Goal: Task Accomplishment & Management: Manage account settings

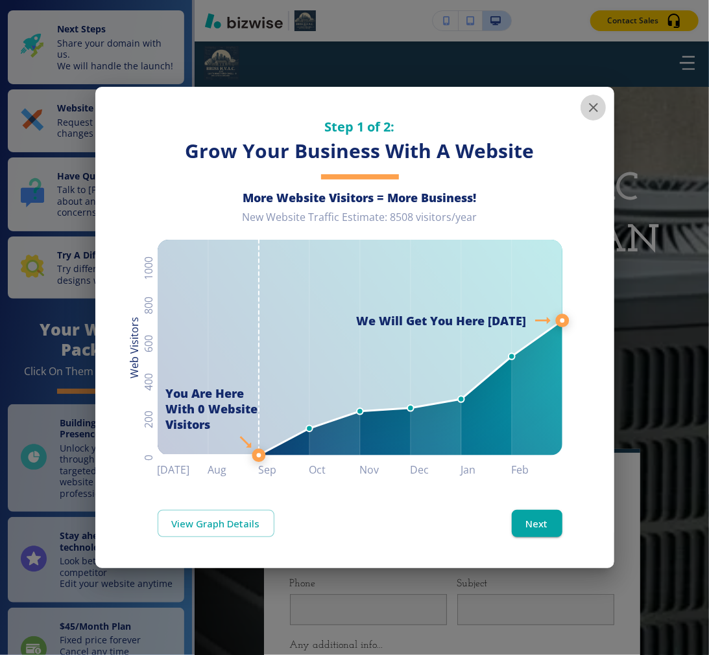
click at [591, 110] on icon "button" at bounding box center [593, 107] width 9 height 9
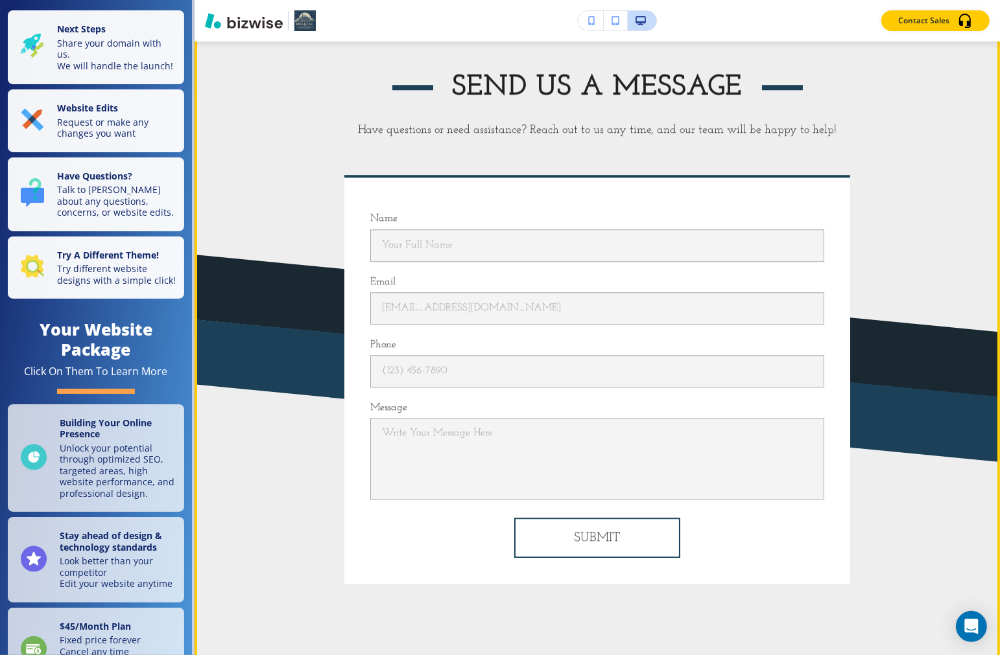
scroll to position [7846, 0]
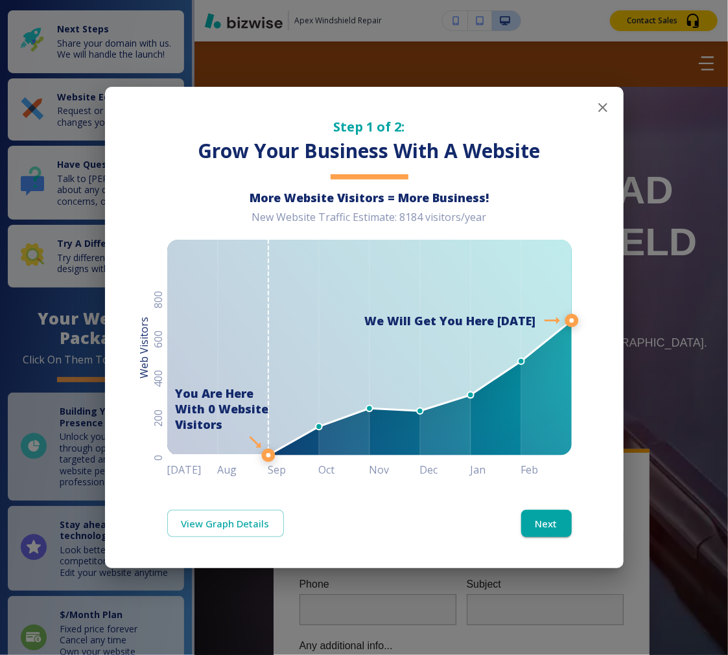
click at [604, 98] on button "button" at bounding box center [603, 108] width 26 height 26
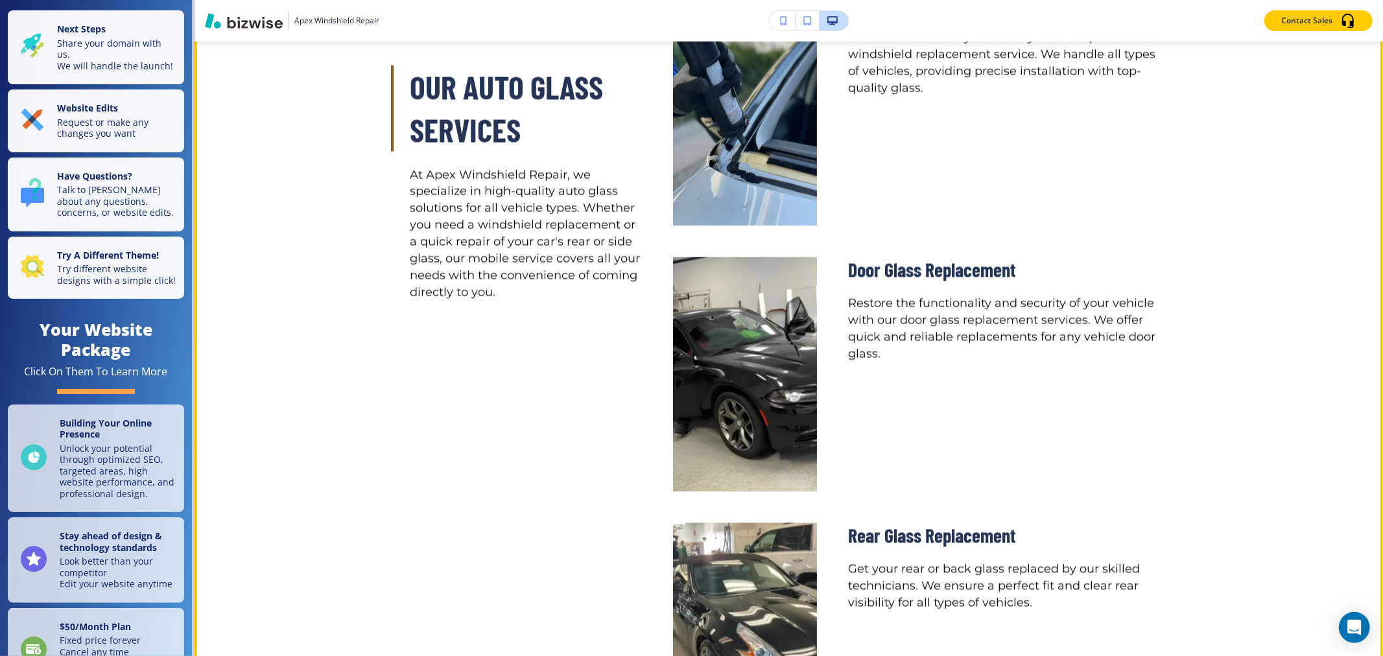
scroll to position [1872, 0]
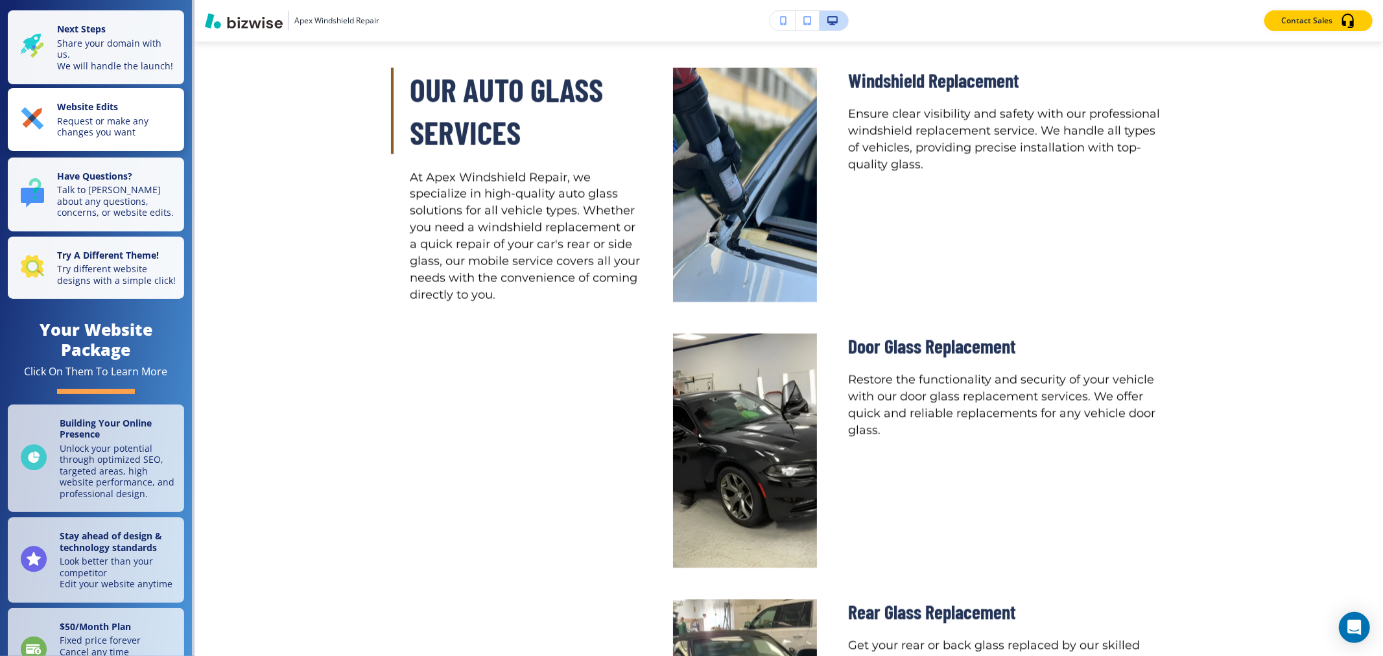
click at [102, 138] on p "Request or make any changes you want" at bounding box center [116, 126] width 119 height 23
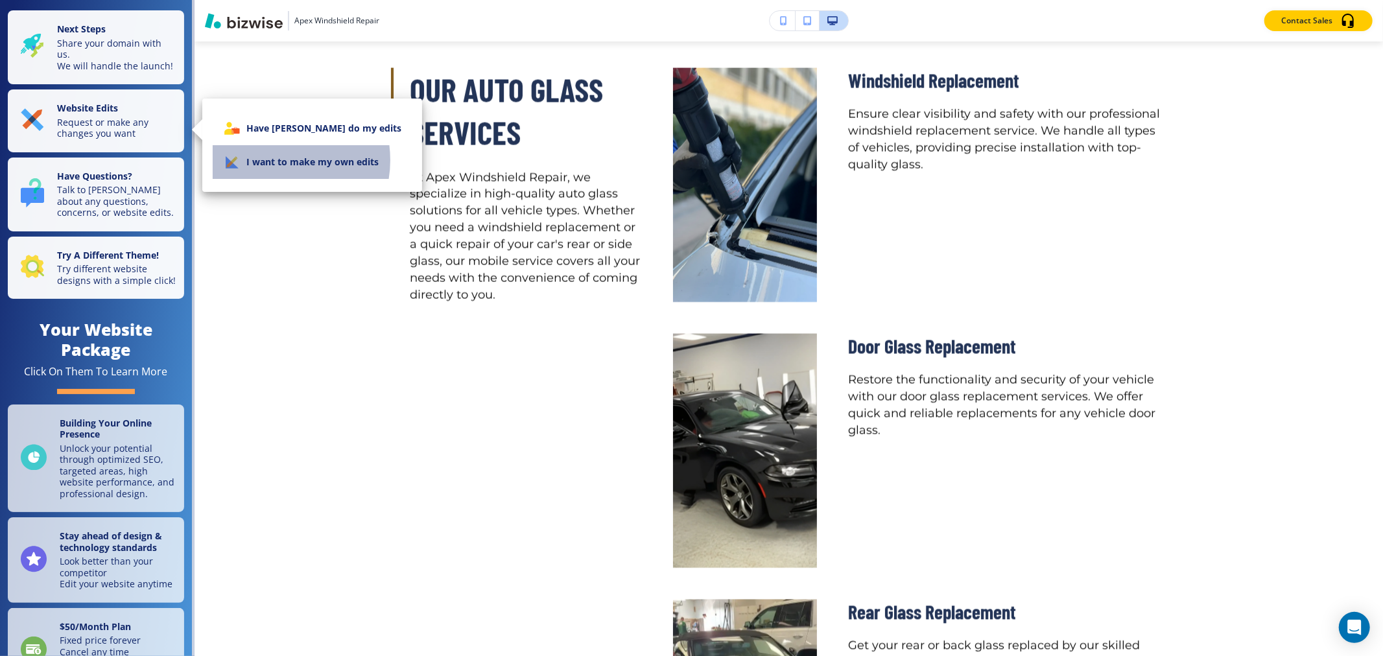
click at [274, 160] on li "I want to make my own edits" at bounding box center [312, 162] width 199 height 34
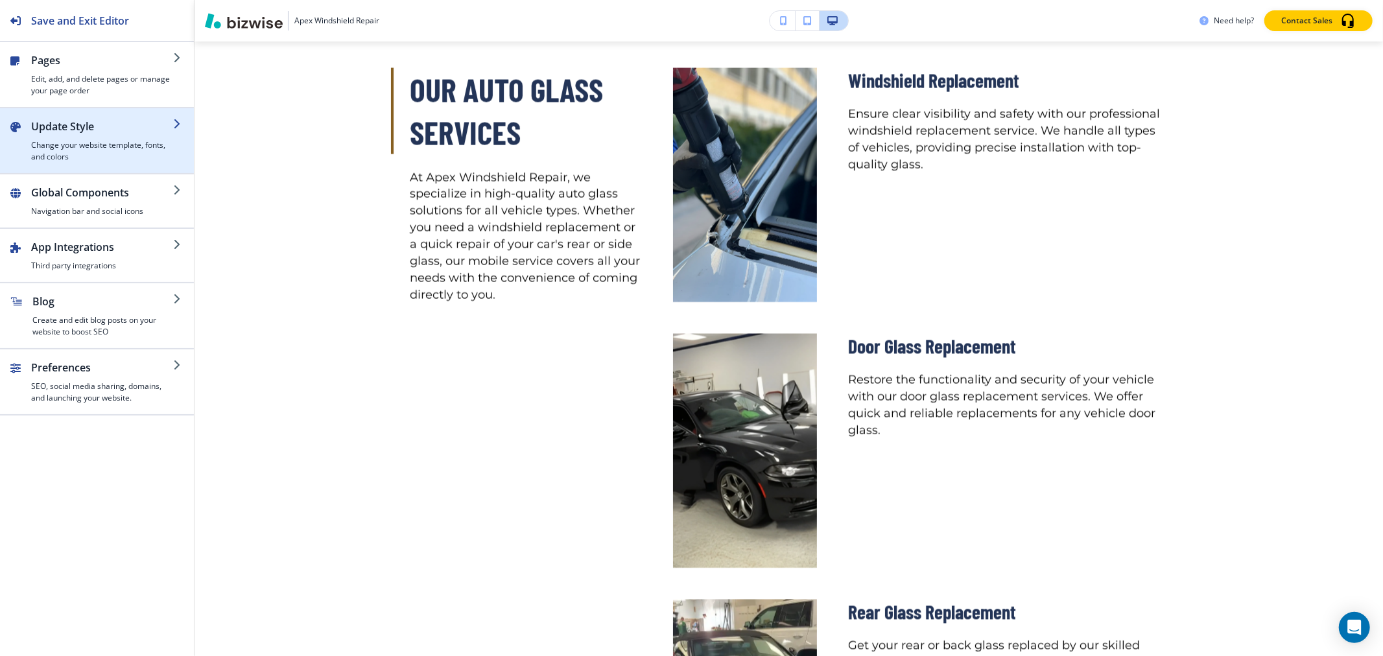
click at [101, 139] on h4 "Change your website template, fonts, and colors" at bounding box center [102, 150] width 142 height 23
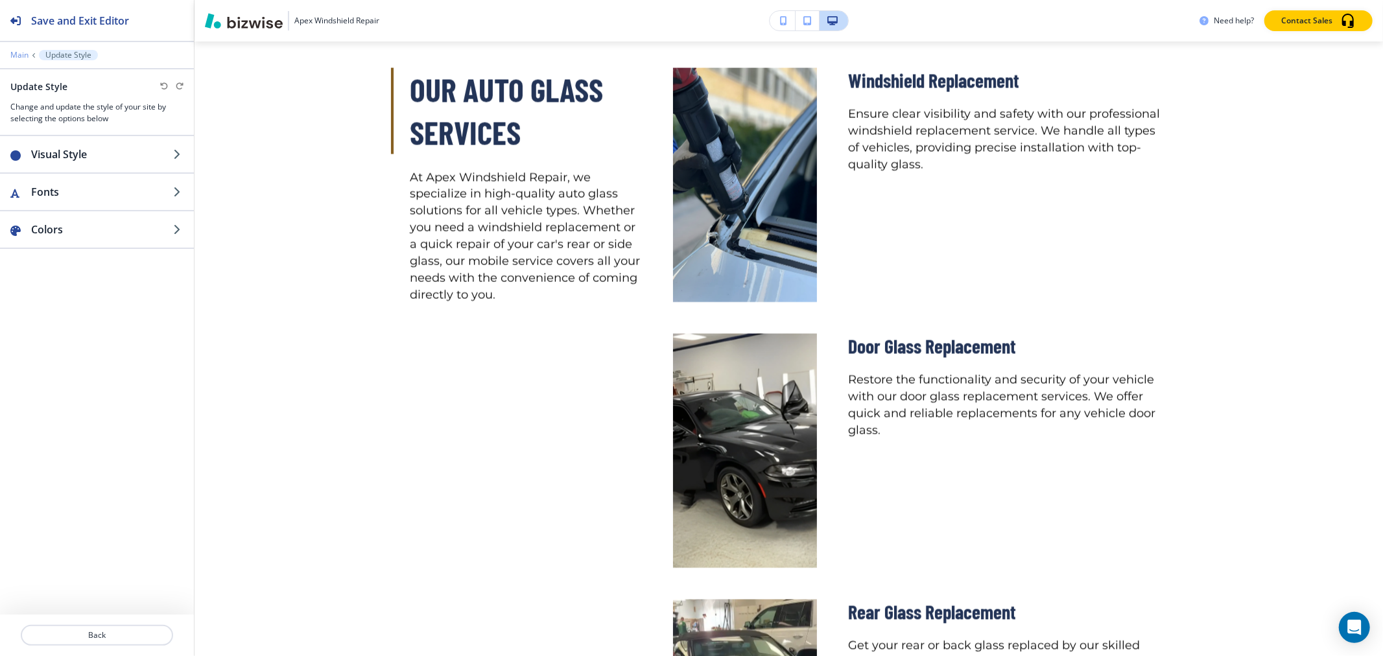
click at [17, 56] on p "Main" at bounding box center [19, 55] width 18 height 9
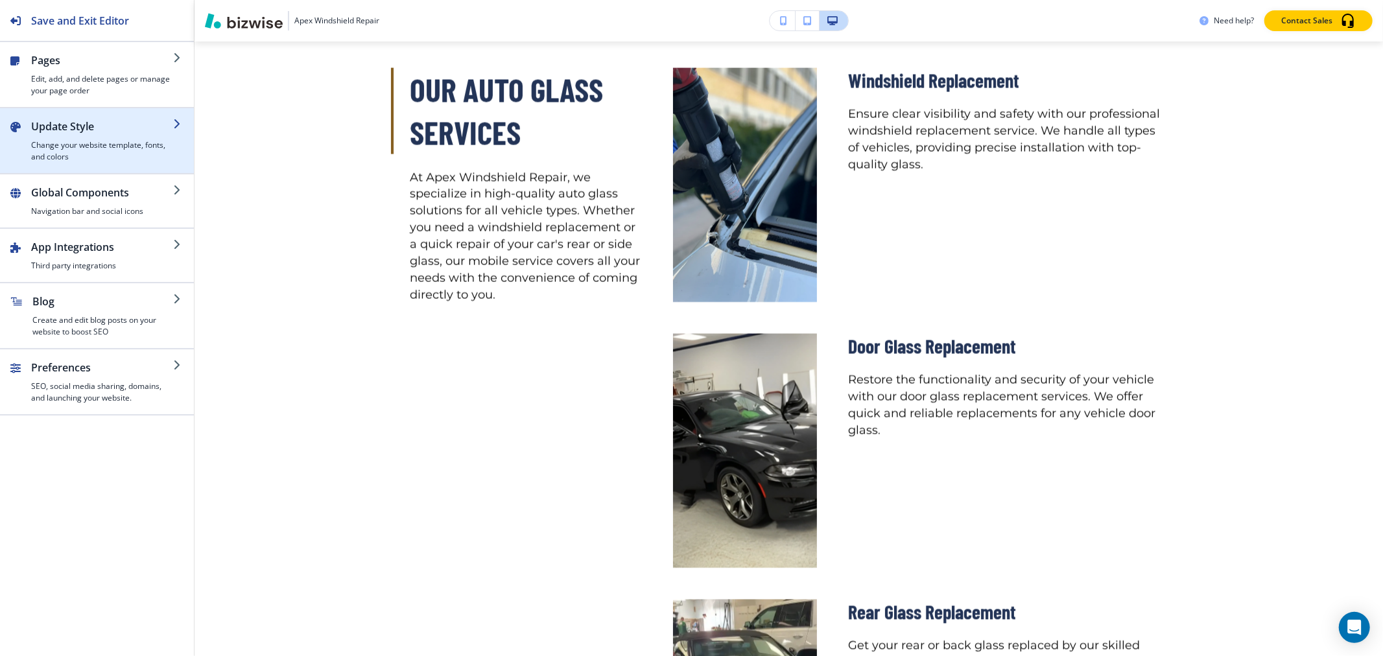
click at [113, 108] on div "Pages Edit, add, and delete pages or manage your page order Update Style Change…" at bounding box center [97, 228] width 194 height 373
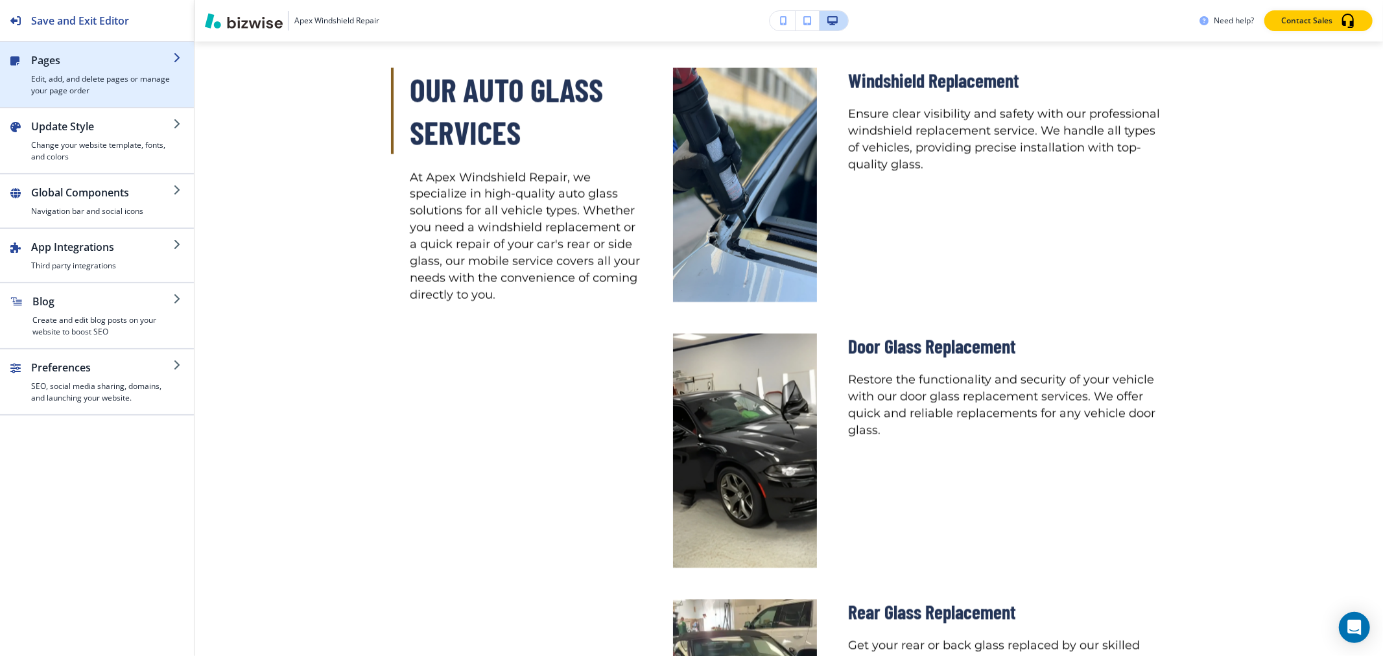
click at [114, 83] on h4 "Edit, add, and delete pages or manage your page order" at bounding box center [102, 84] width 142 height 23
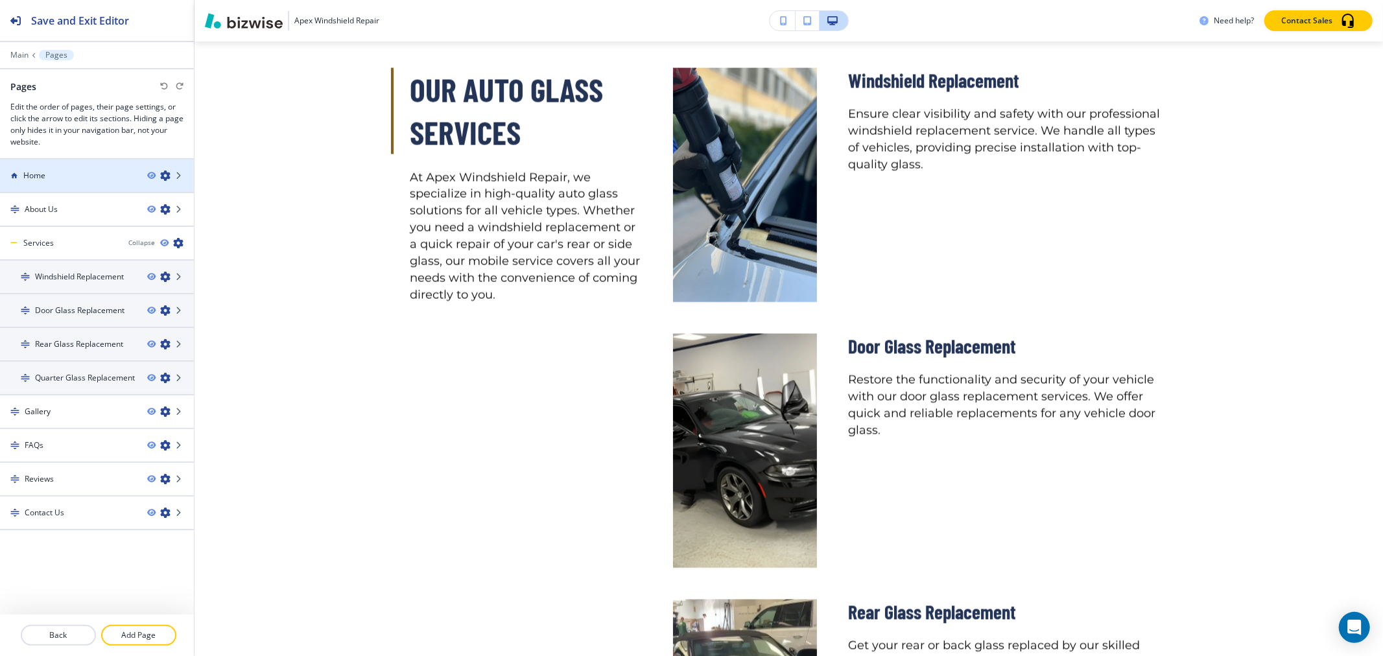
click at [62, 178] on div "Home" at bounding box center [68, 176] width 137 height 12
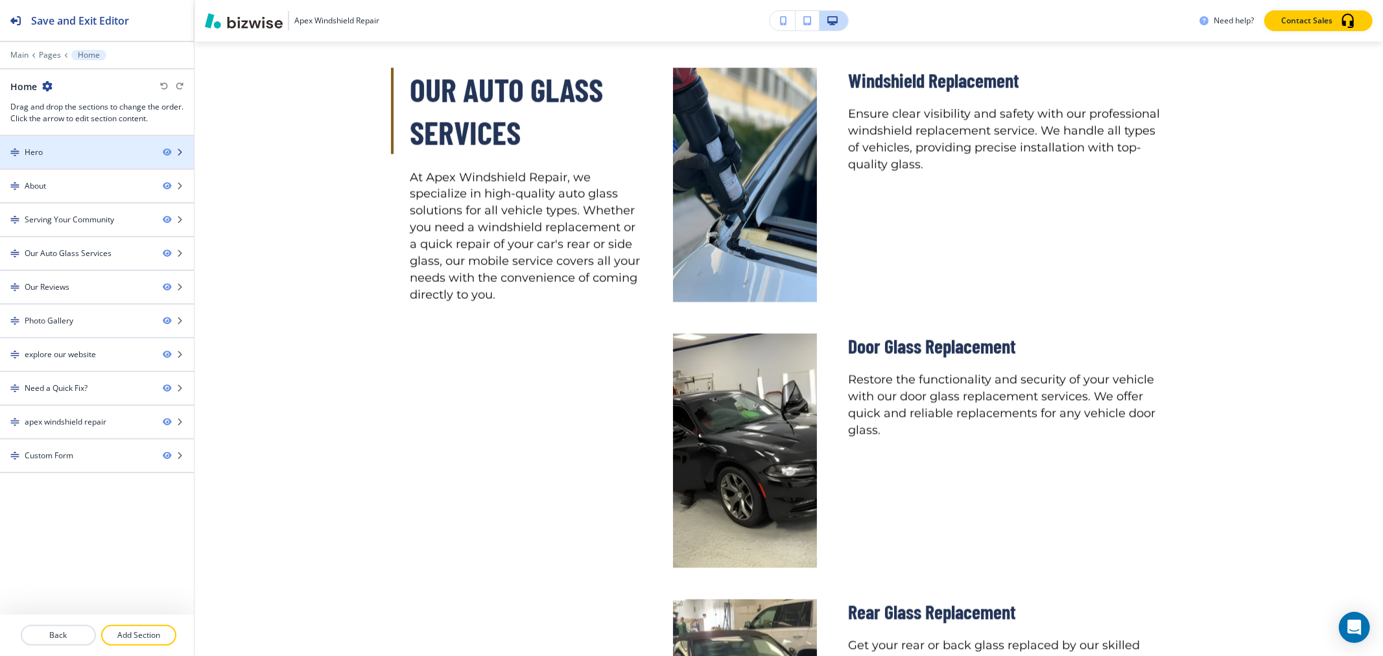
click at [65, 147] on div "Hero" at bounding box center [76, 153] width 152 height 12
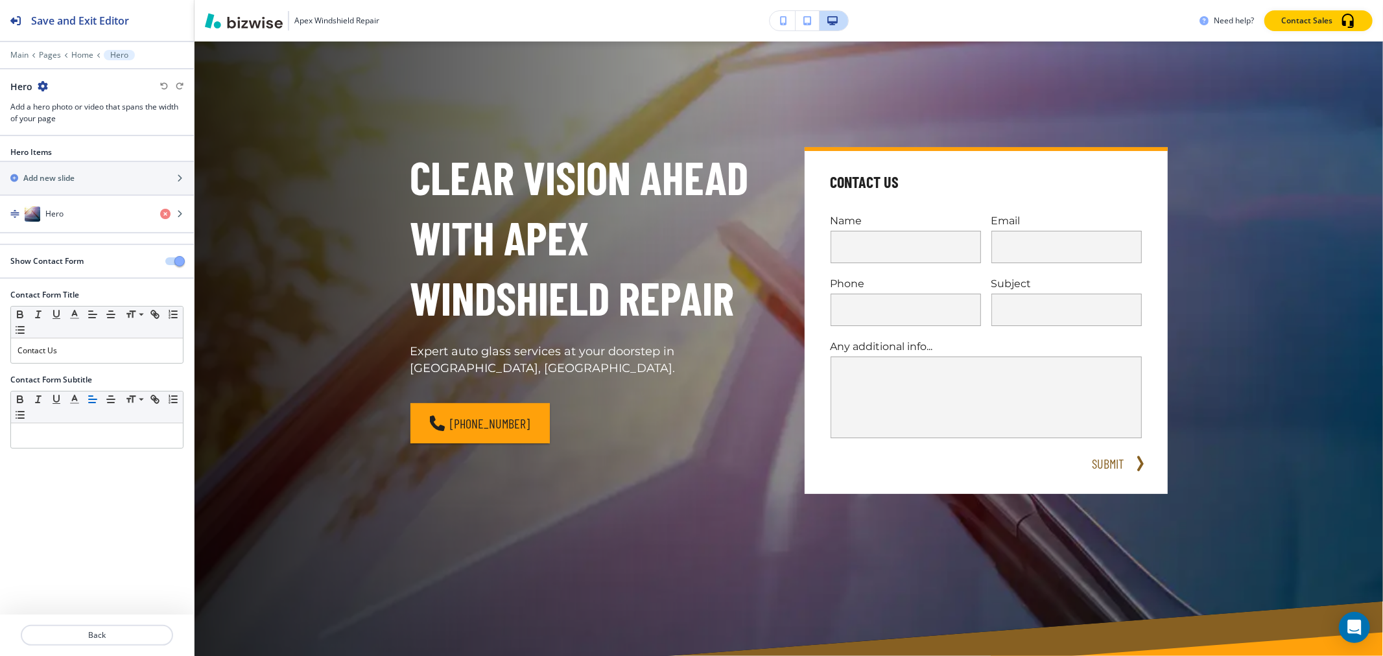
scroll to position [65, 0]
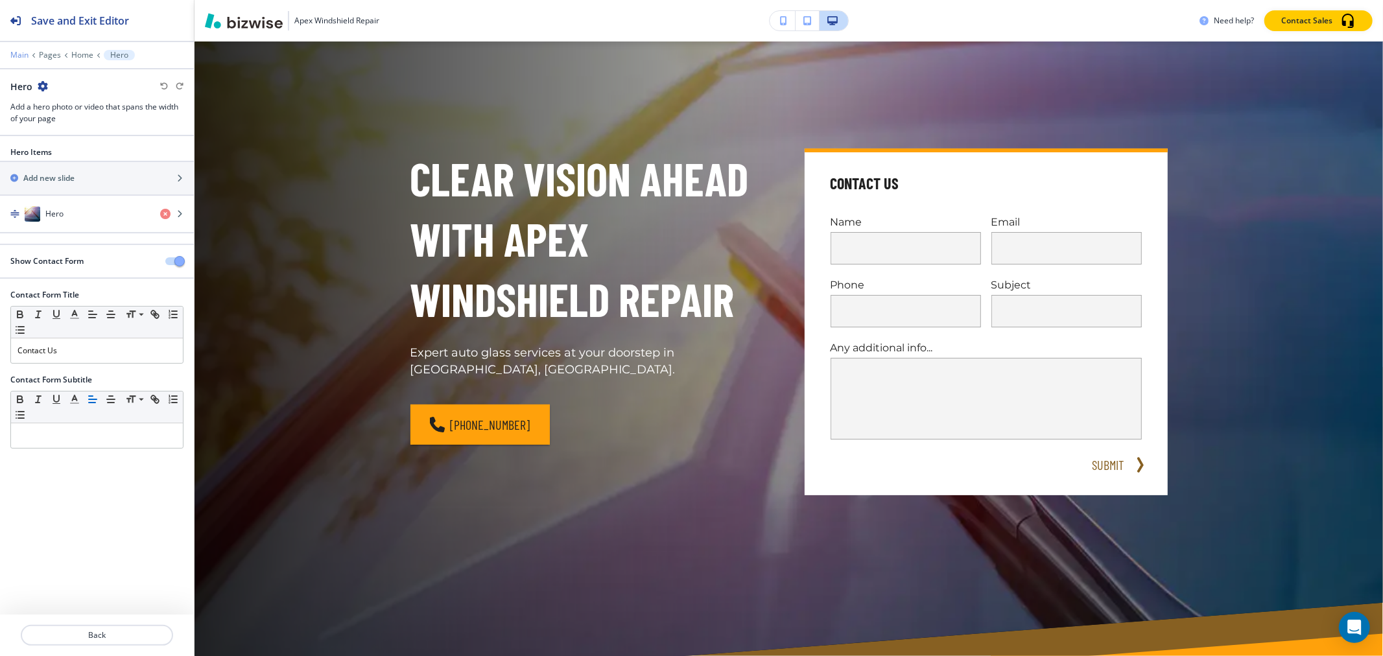
click at [18, 54] on p "Main" at bounding box center [19, 55] width 18 height 9
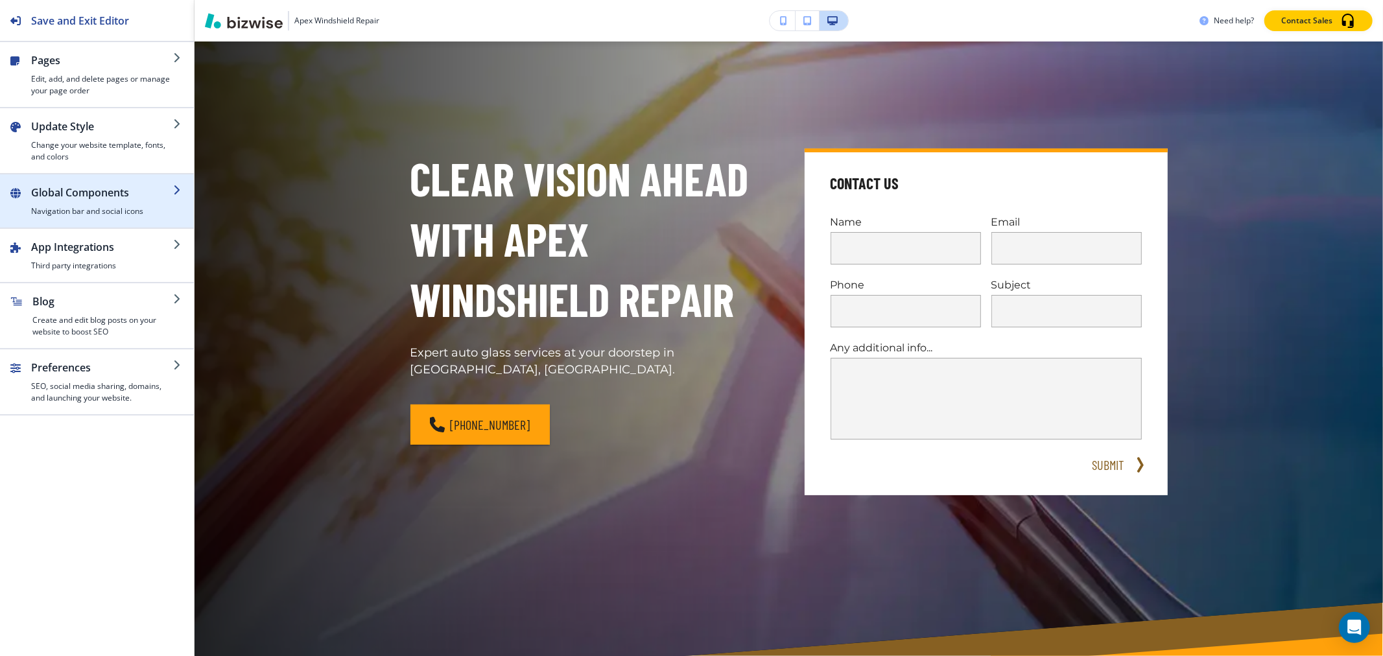
click at [83, 215] on h4 "Navigation bar and social icons" at bounding box center [102, 212] width 142 height 12
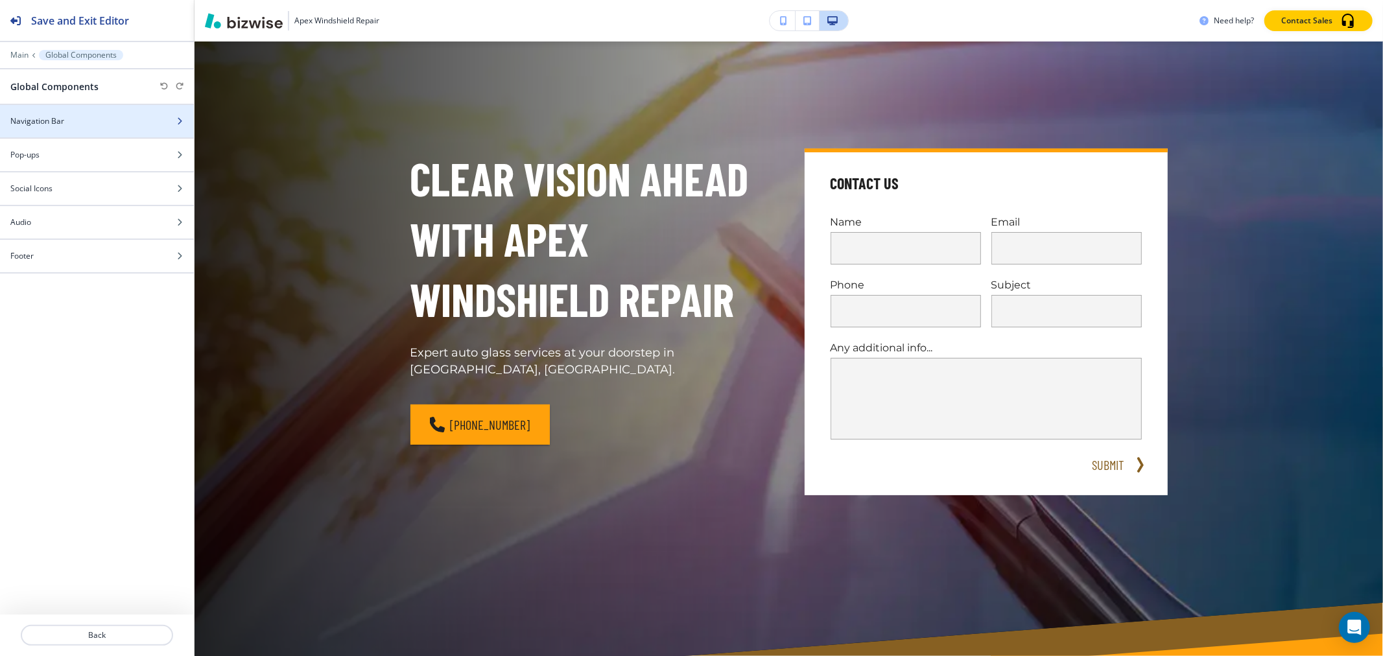
click at [75, 111] on div at bounding box center [97, 110] width 194 height 10
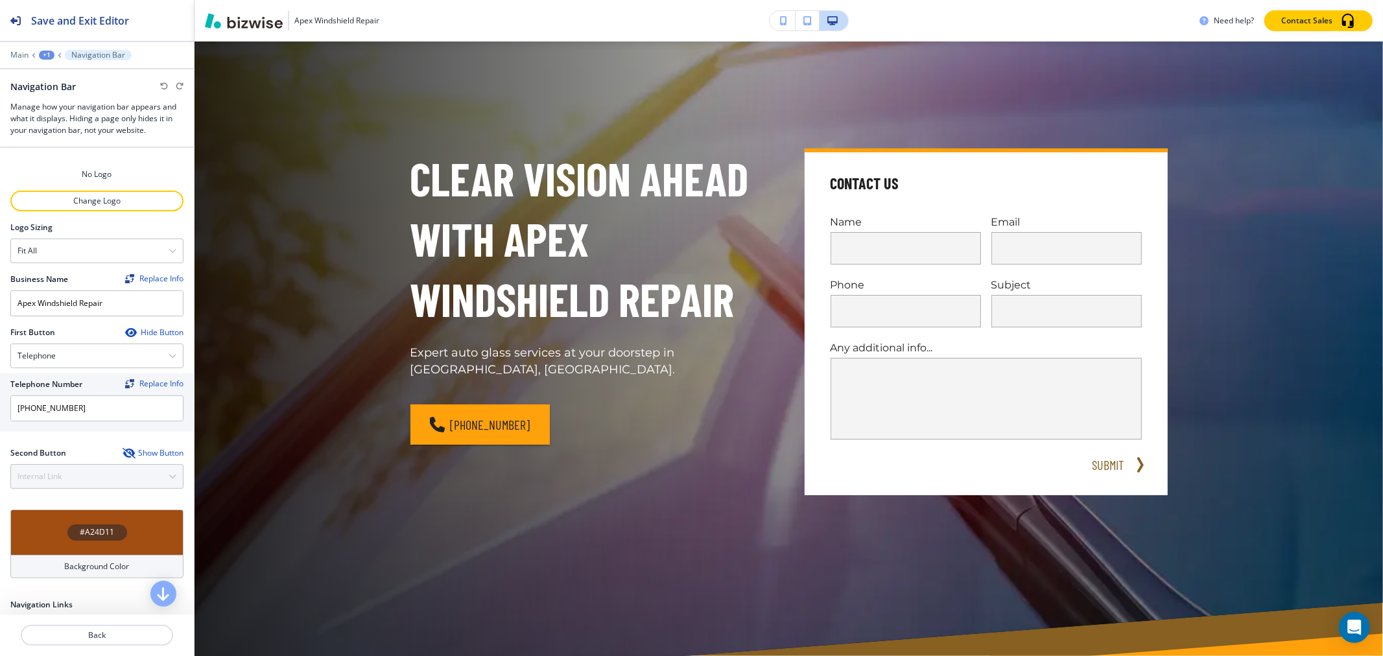
scroll to position [0, 0]
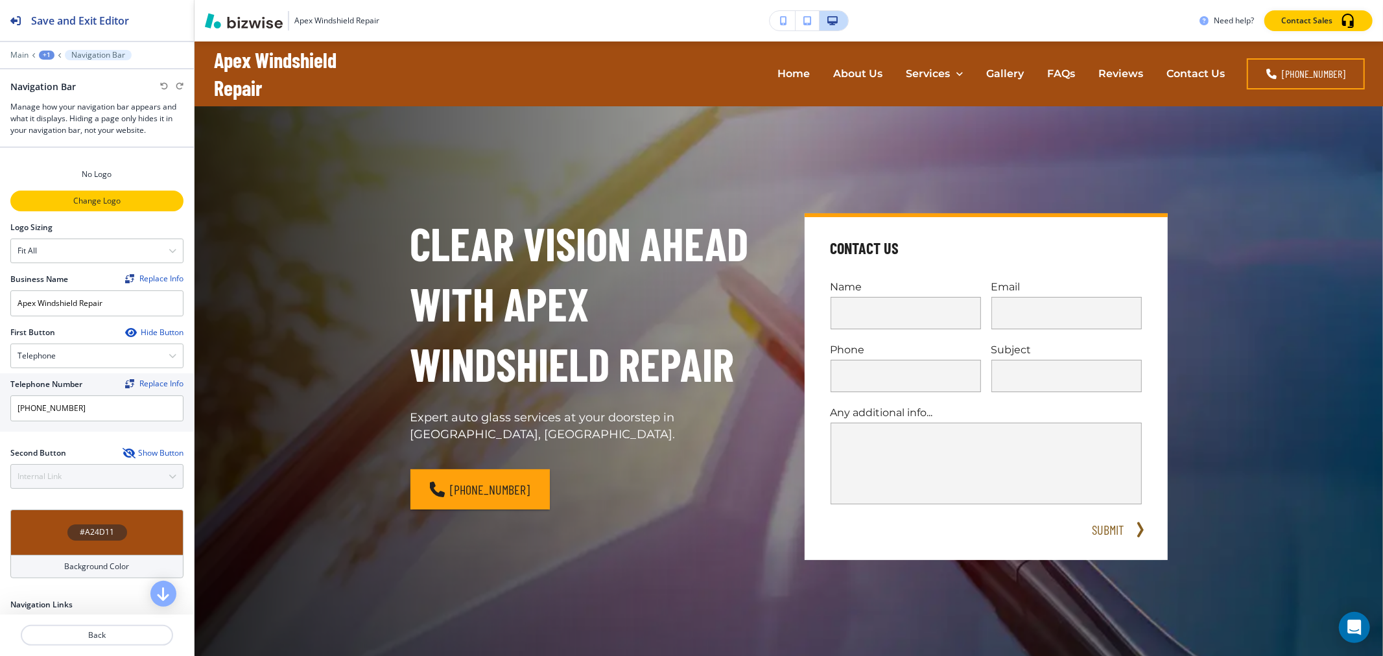
click at [102, 191] on button "Change Logo" at bounding box center [96, 201] width 173 height 21
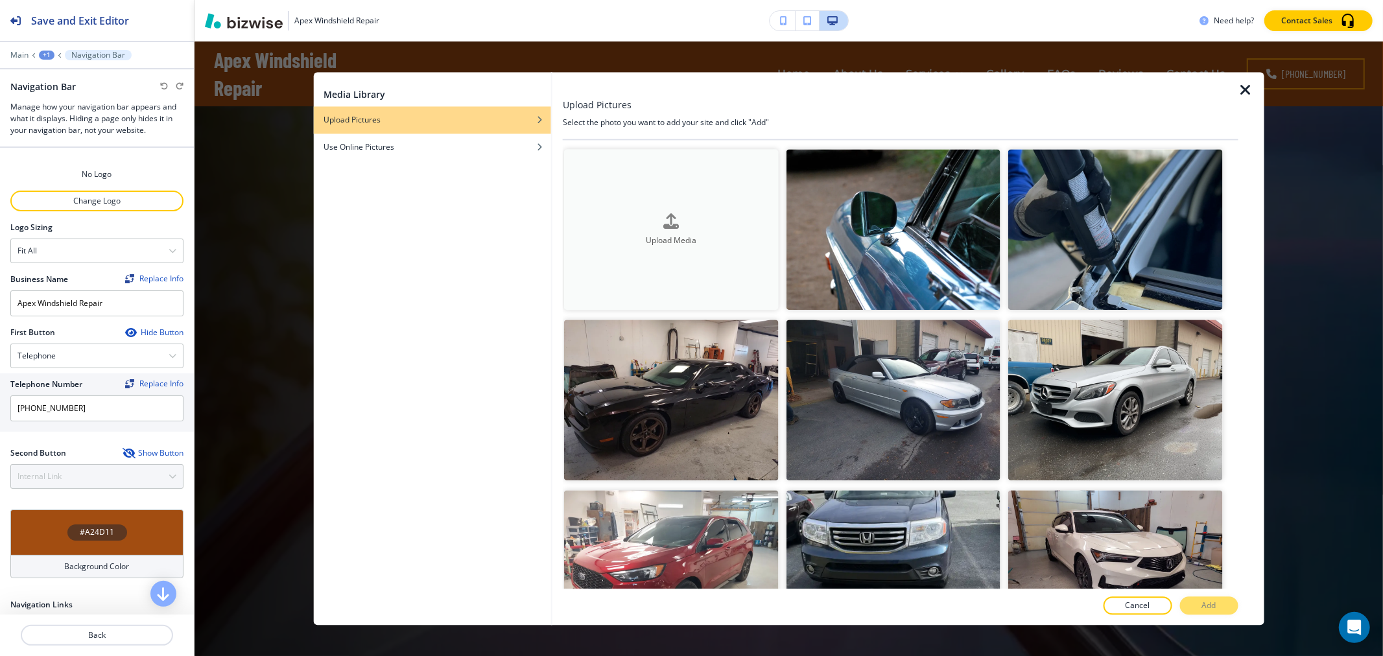
click at [722, 237] on h4 "Upload Media" at bounding box center [671, 241] width 214 height 12
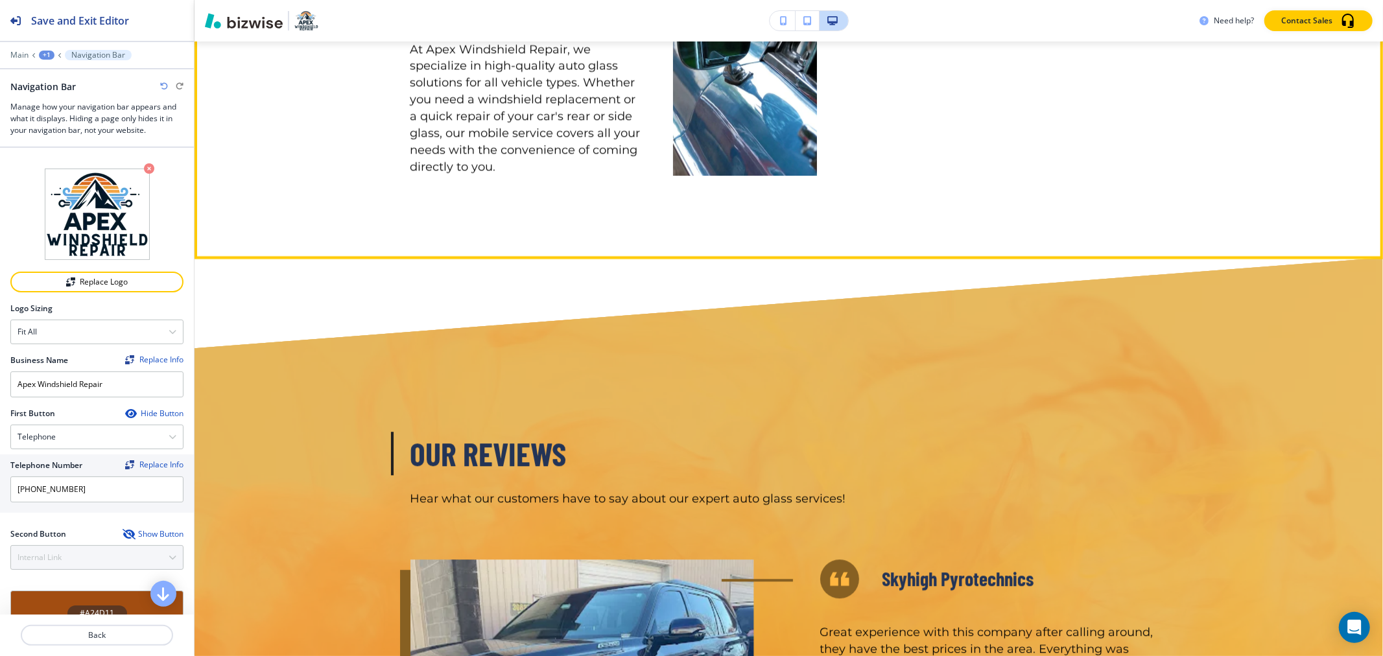
scroll to position [2881, 0]
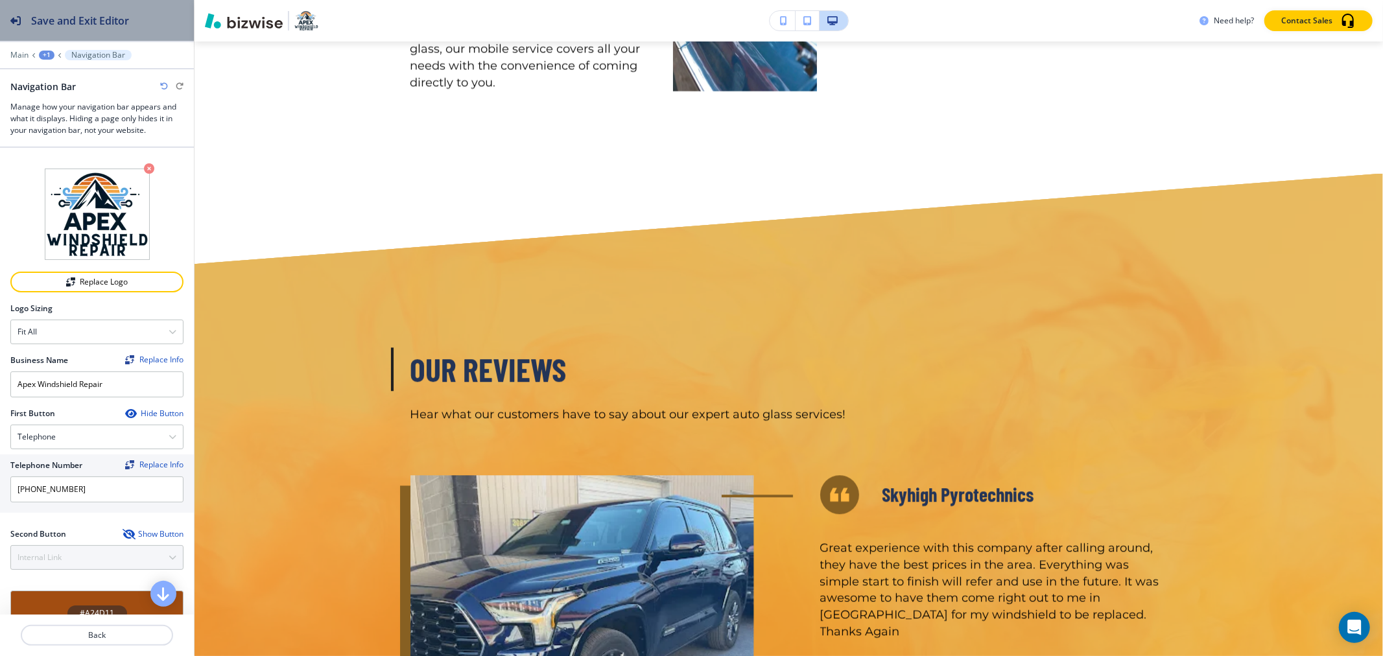
click at [50, 18] on h2 "Save and Exit Editor" at bounding box center [80, 21] width 98 height 16
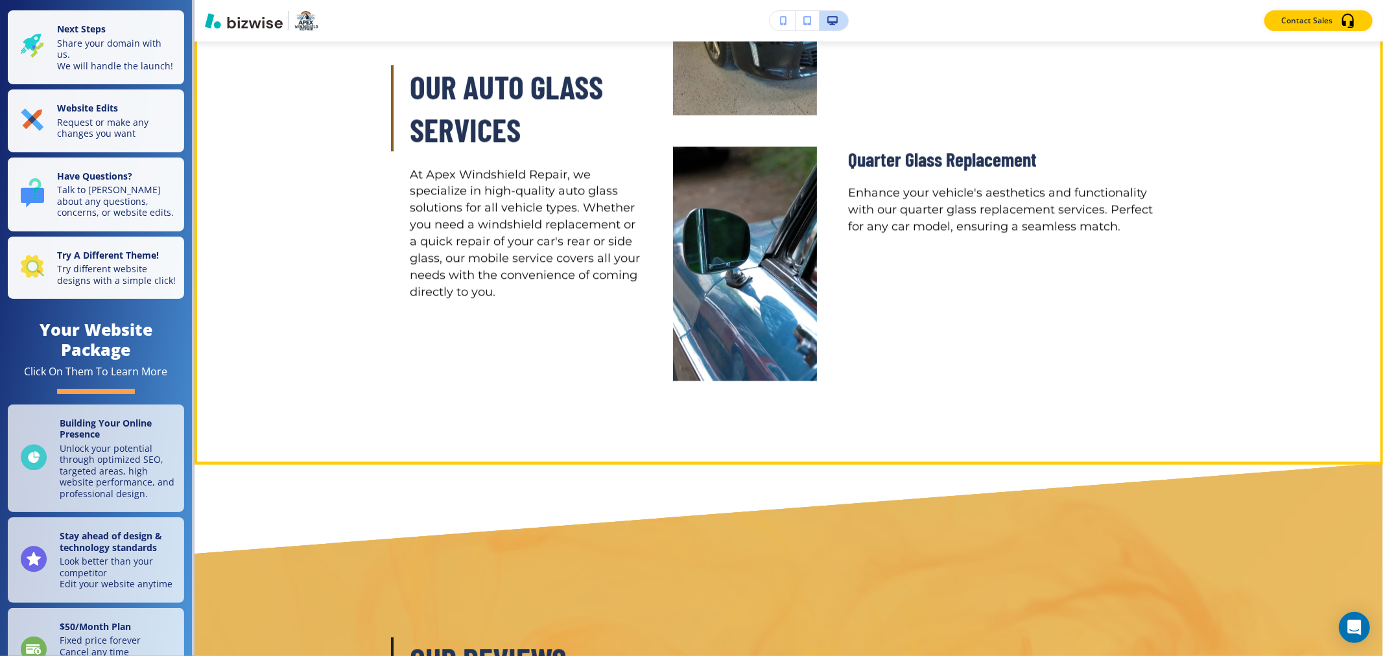
scroll to position [2449, 0]
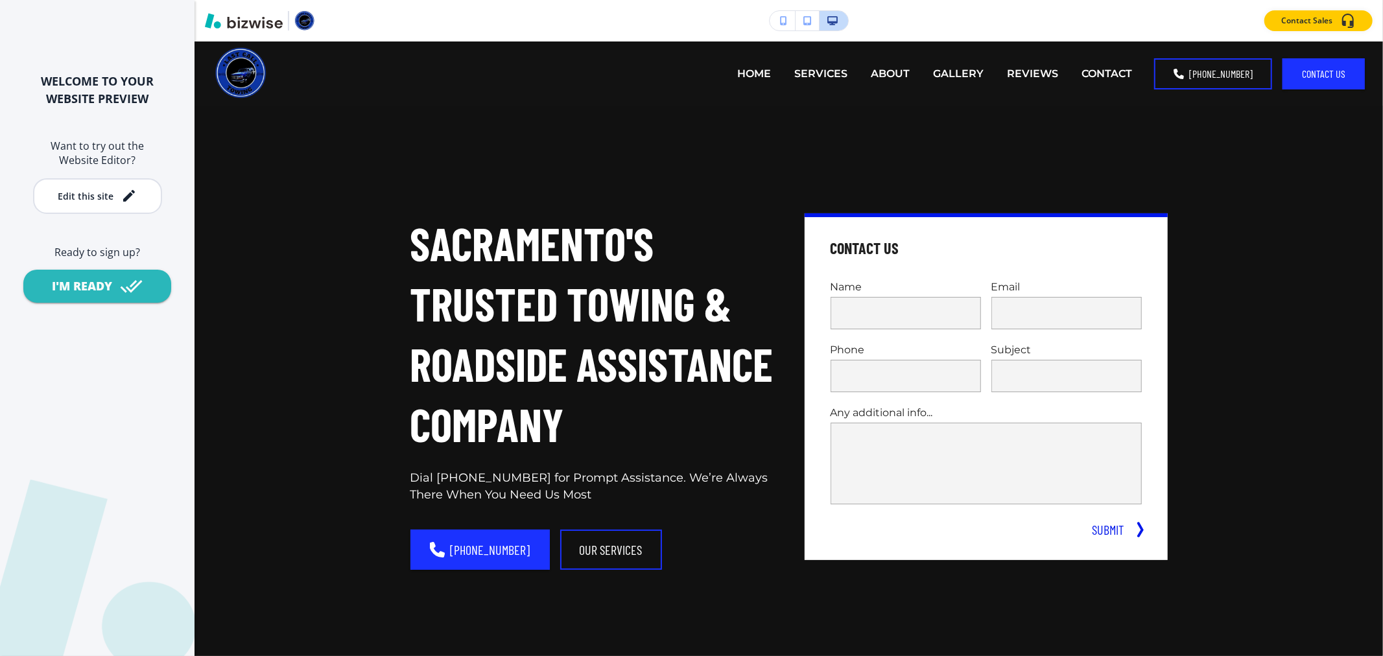
scroll to position [3473, 0]
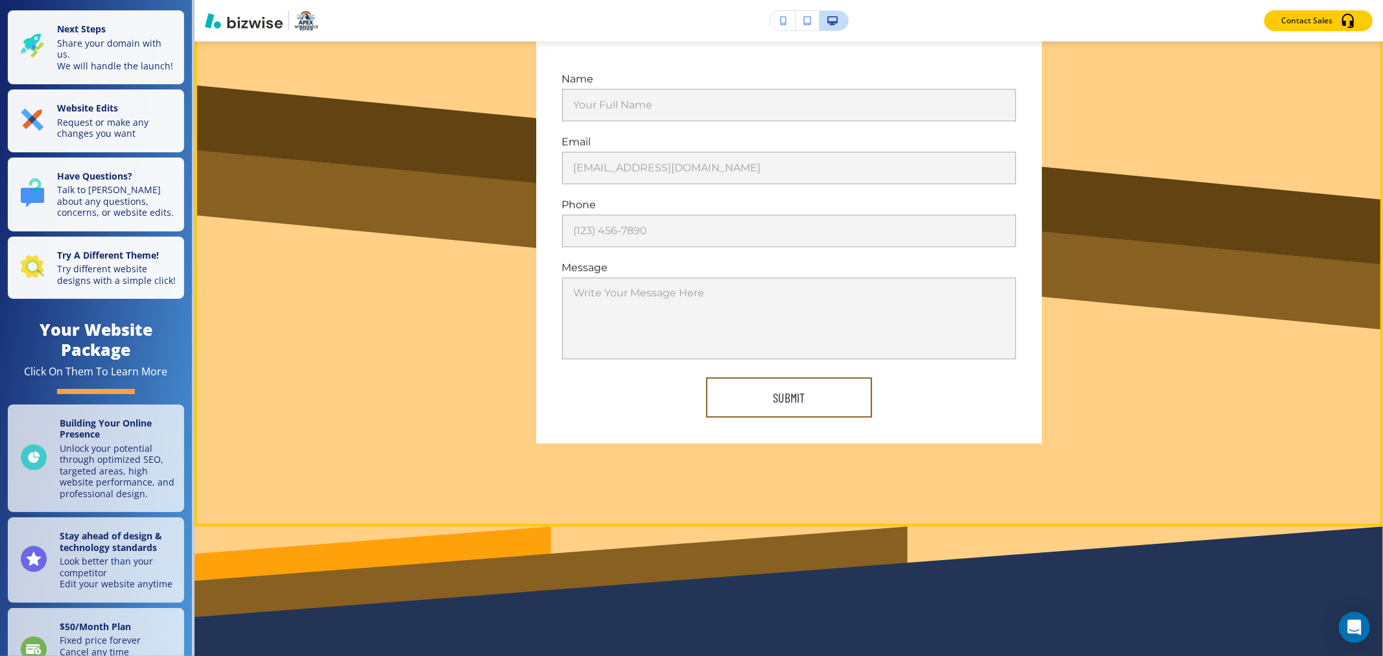
scroll to position [7666, 0]
